Goal: Information Seeking & Learning: Learn about a topic

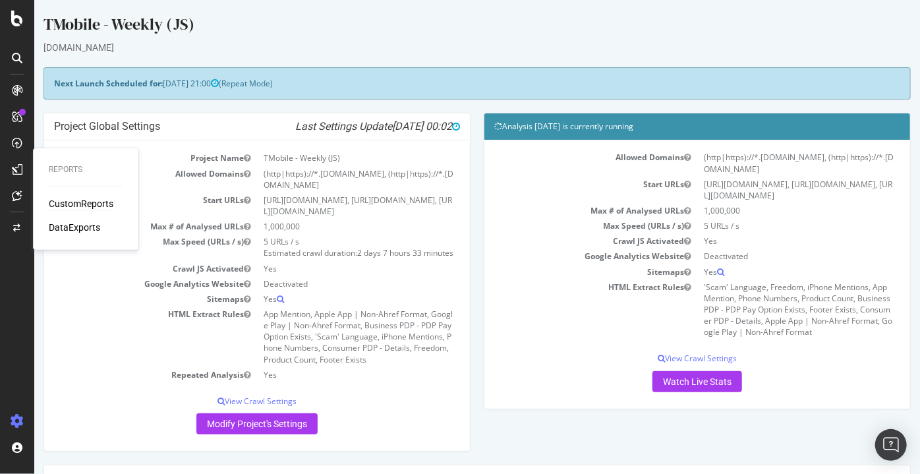
click at [62, 204] on div "CustomReports" at bounding box center [81, 203] width 65 height 13
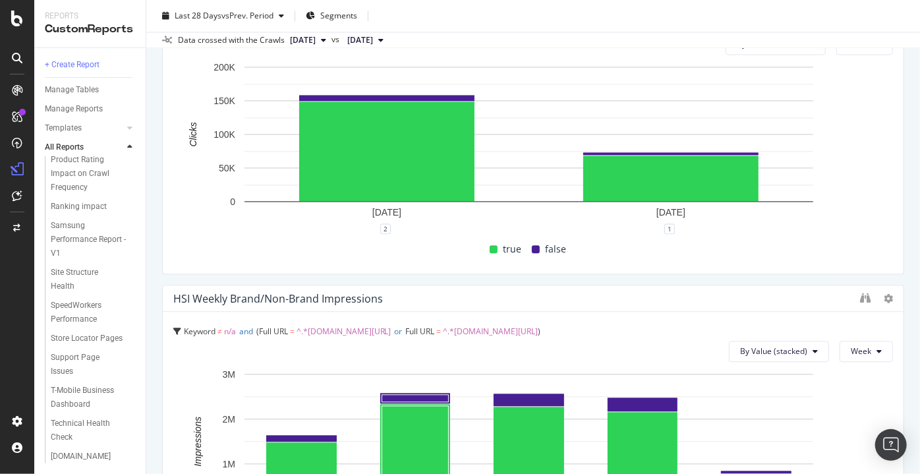
scroll to position [1079, 0]
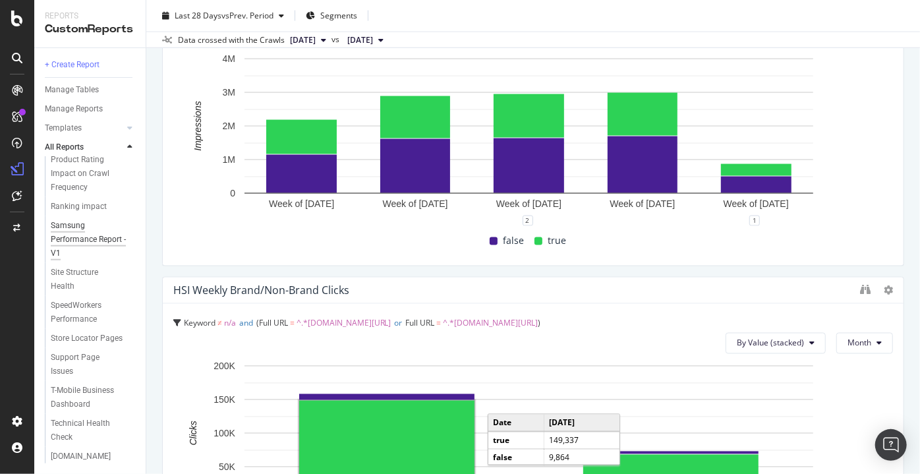
click at [72, 224] on div "Samsung Performance Report - V1" at bounding box center [89, 240] width 77 height 42
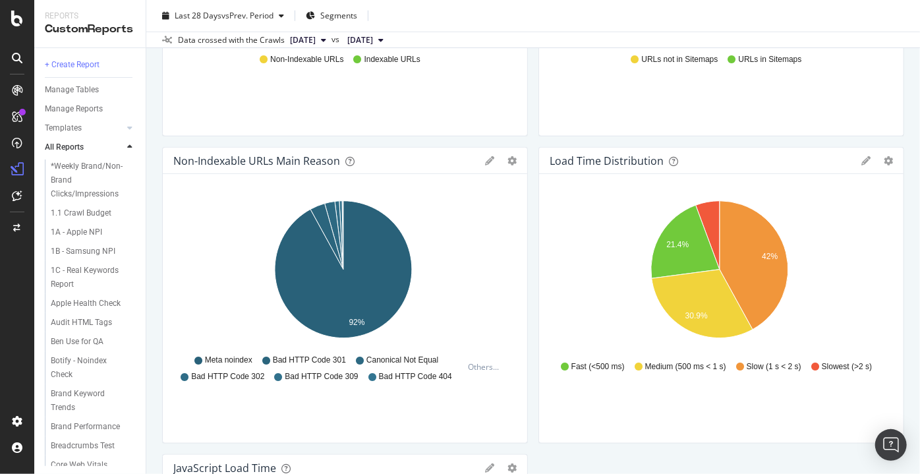
scroll to position [206, 0]
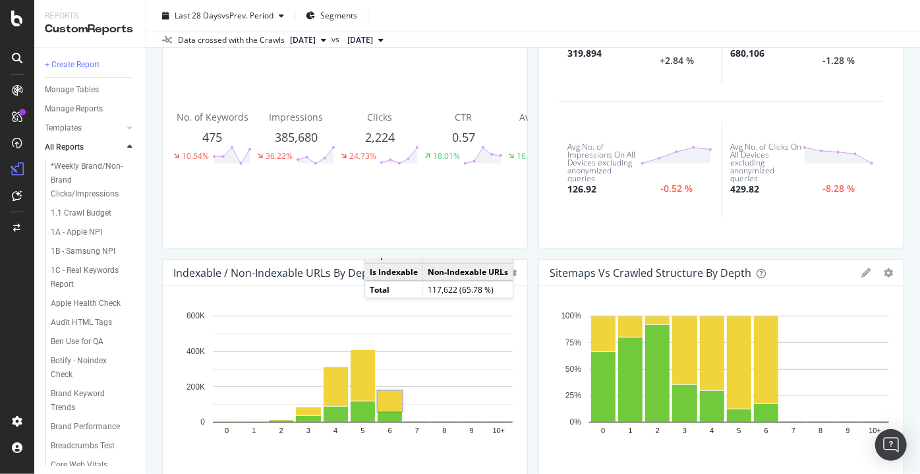
click at [473, 24] on div "Last 28 Days vs Prev. Period Segments" at bounding box center [533, 18] width 774 height 26
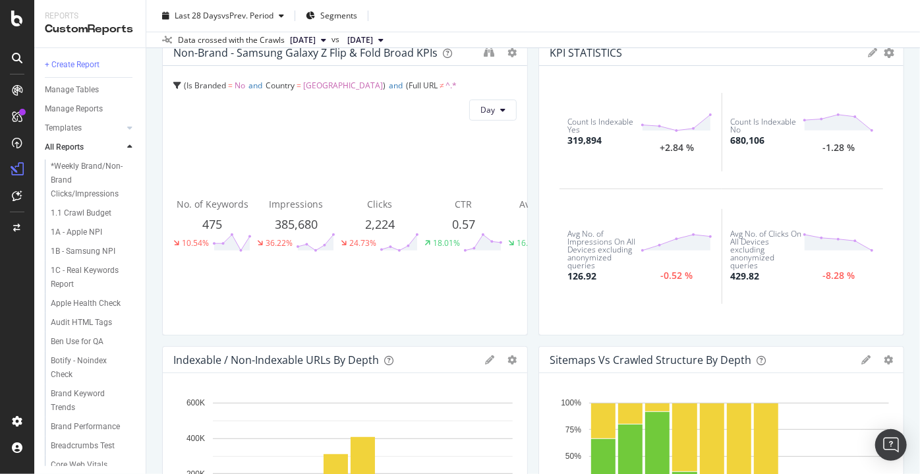
scroll to position [59, 0]
